Goal: Navigation & Orientation: Find specific page/section

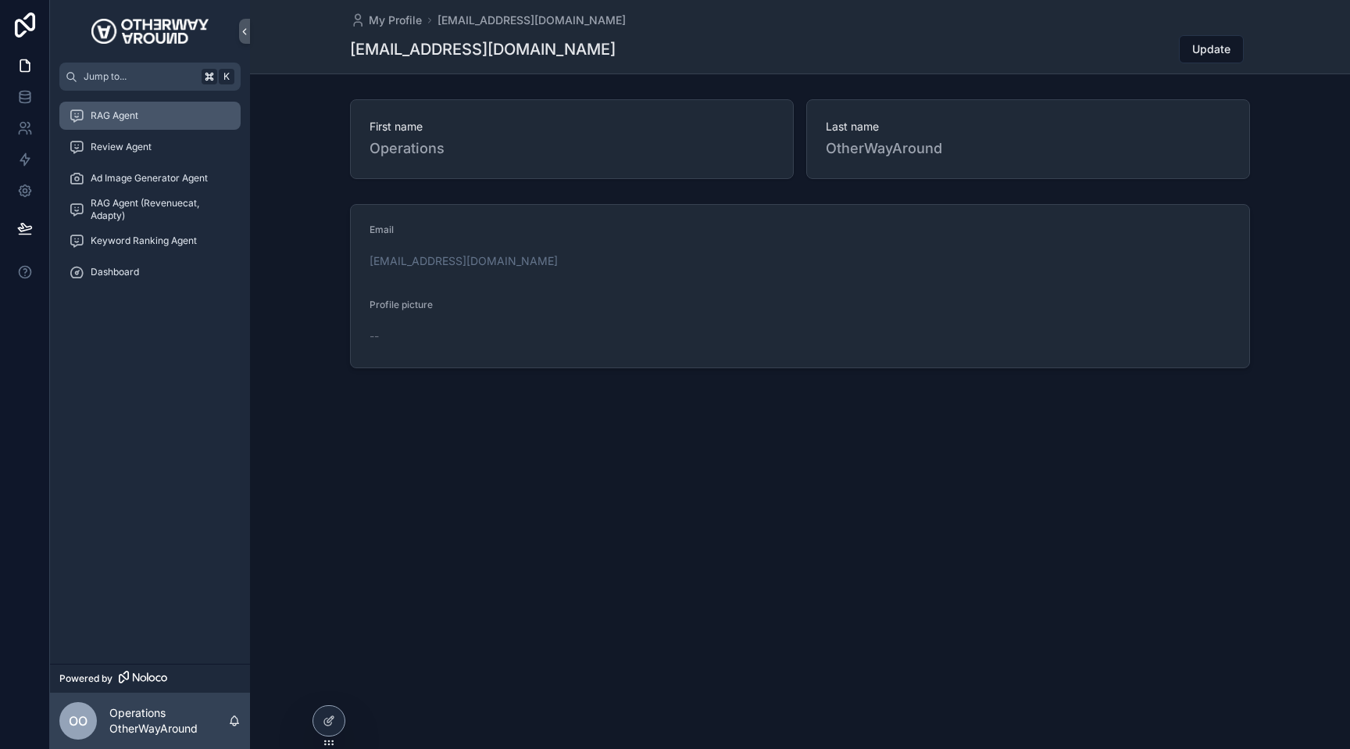
click at [173, 120] on div "RAG Agent" at bounding box center [150, 115] width 163 height 25
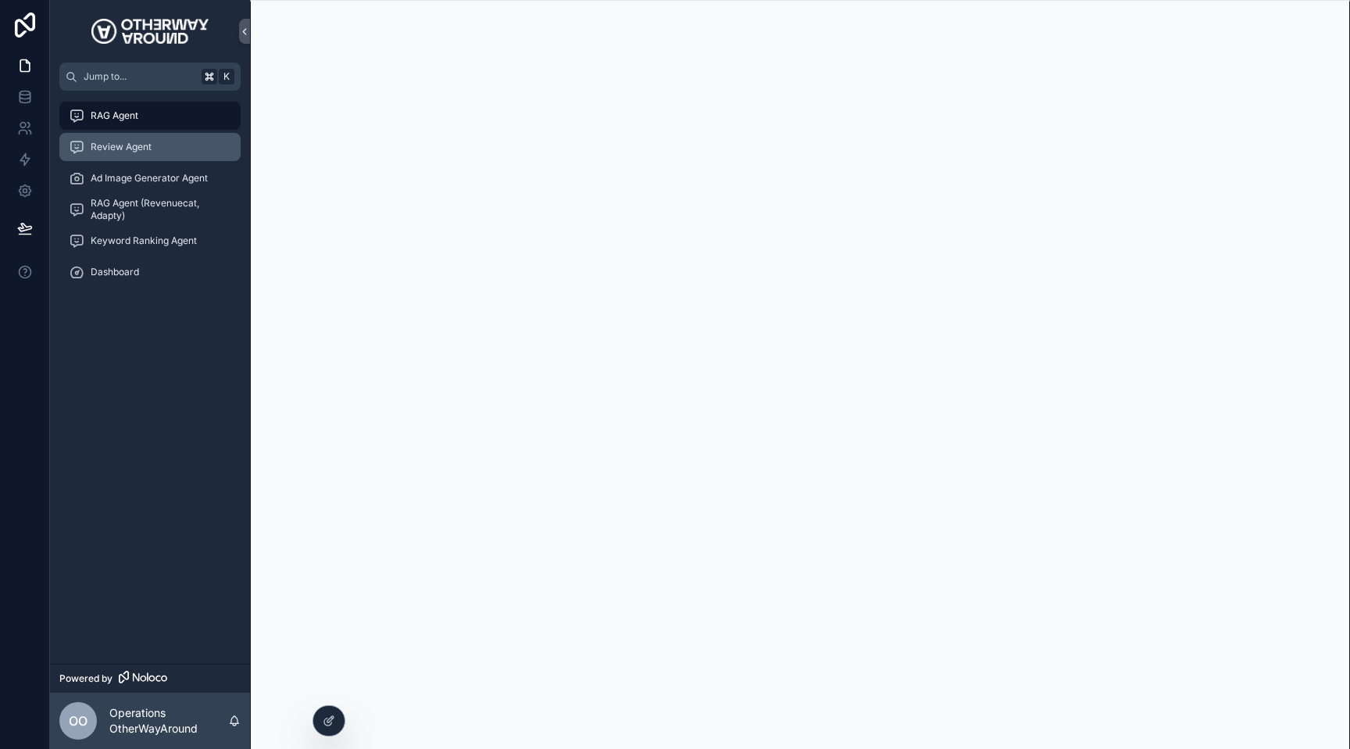
click at [188, 140] on div "Review Agent" at bounding box center [150, 146] width 163 height 25
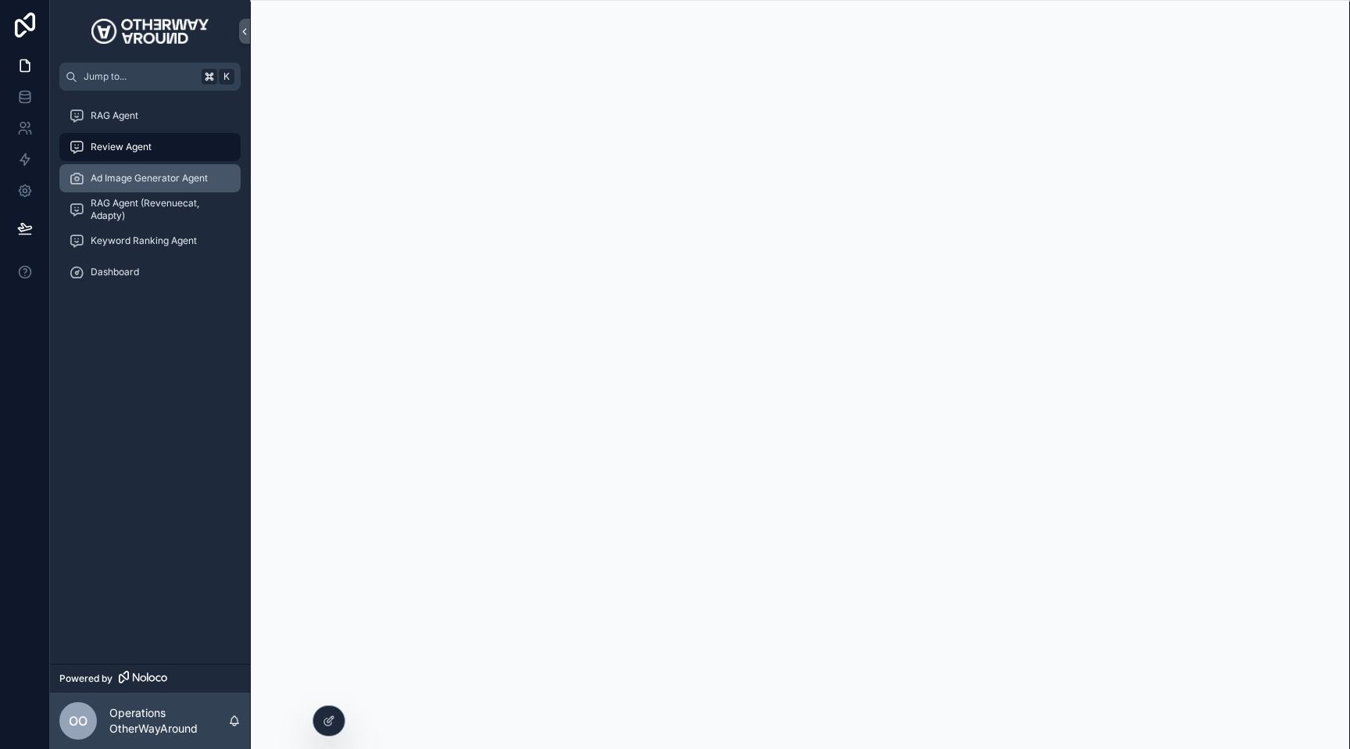
click at [170, 184] on span "Ad Image Generator Agent" at bounding box center [149, 178] width 117 height 13
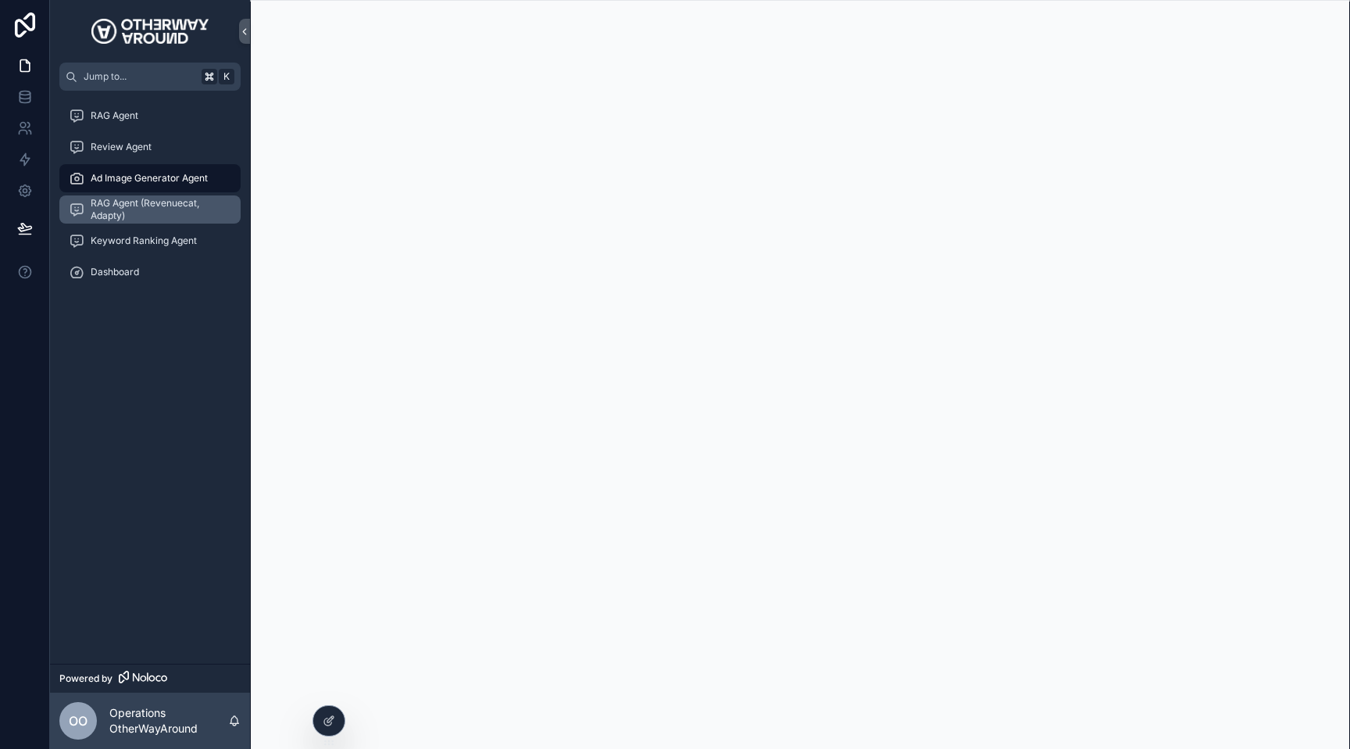
click at [178, 208] on span "RAG Agent (Revenuecat, Adapty)" at bounding box center [158, 209] width 134 height 25
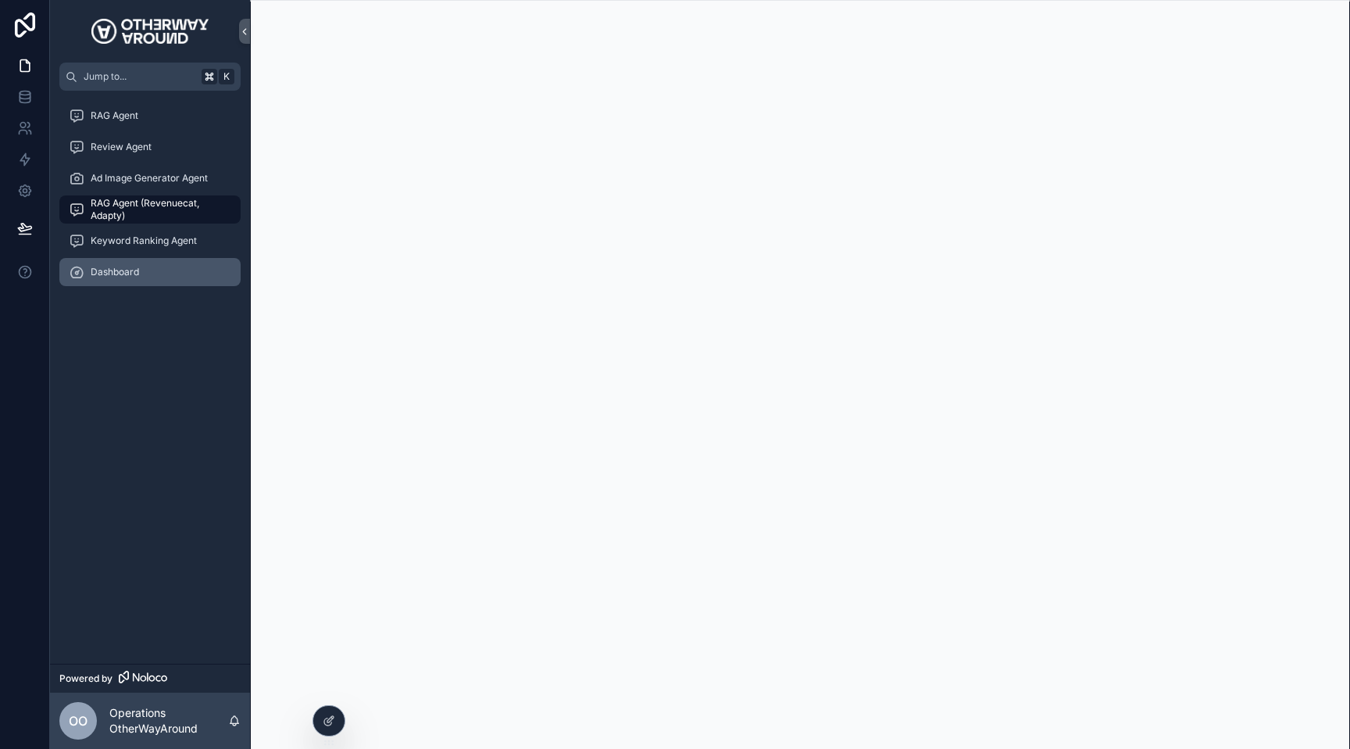
click at [161, 280] on div "Dashboard" at bounding box center [150, 271] width 163 height 25
